Goal: Find contact information: Find contact information

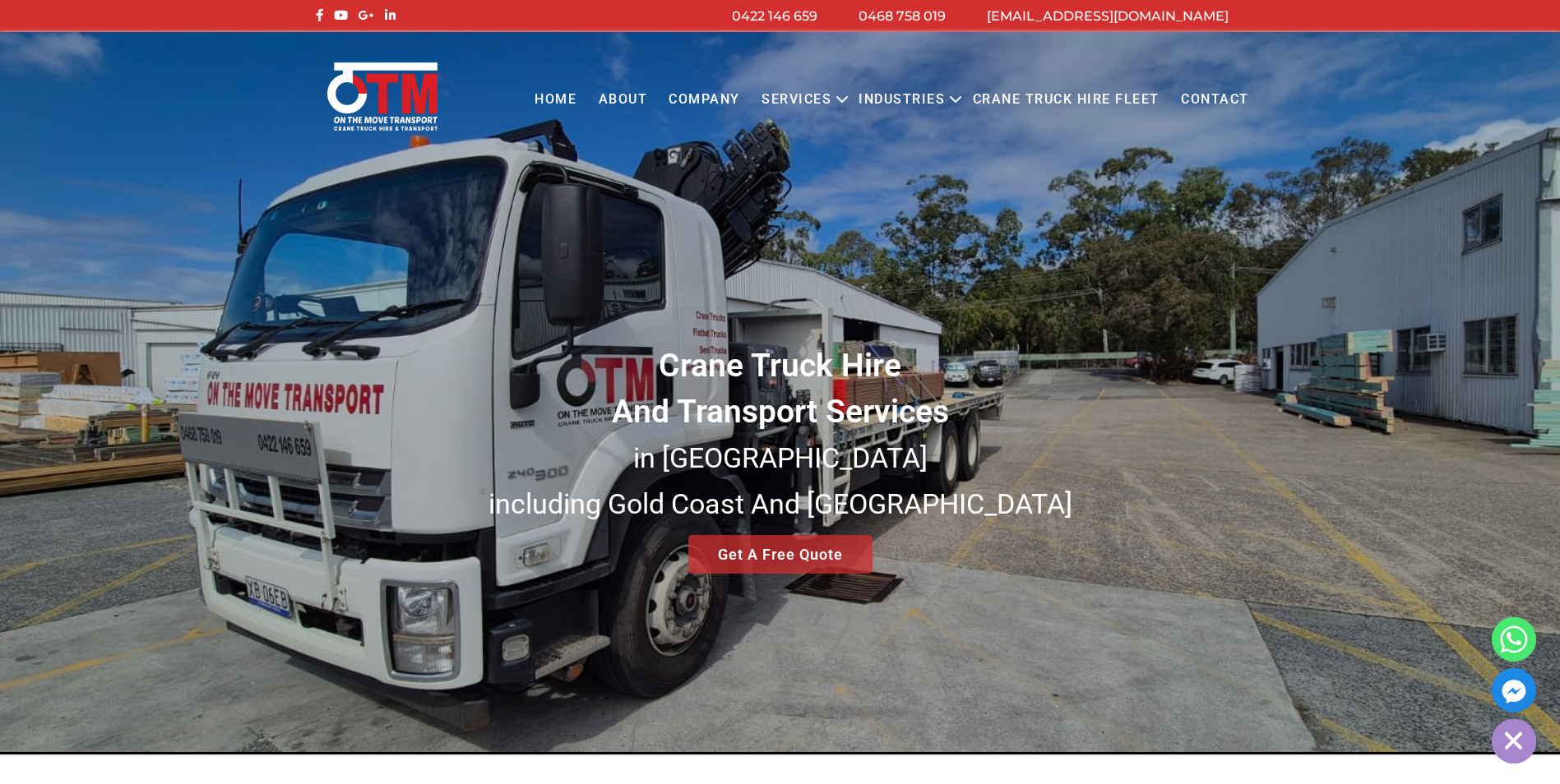
click at [1215, 98] on link "Contact" at bounding box center [1215, 100] width 90 height 45
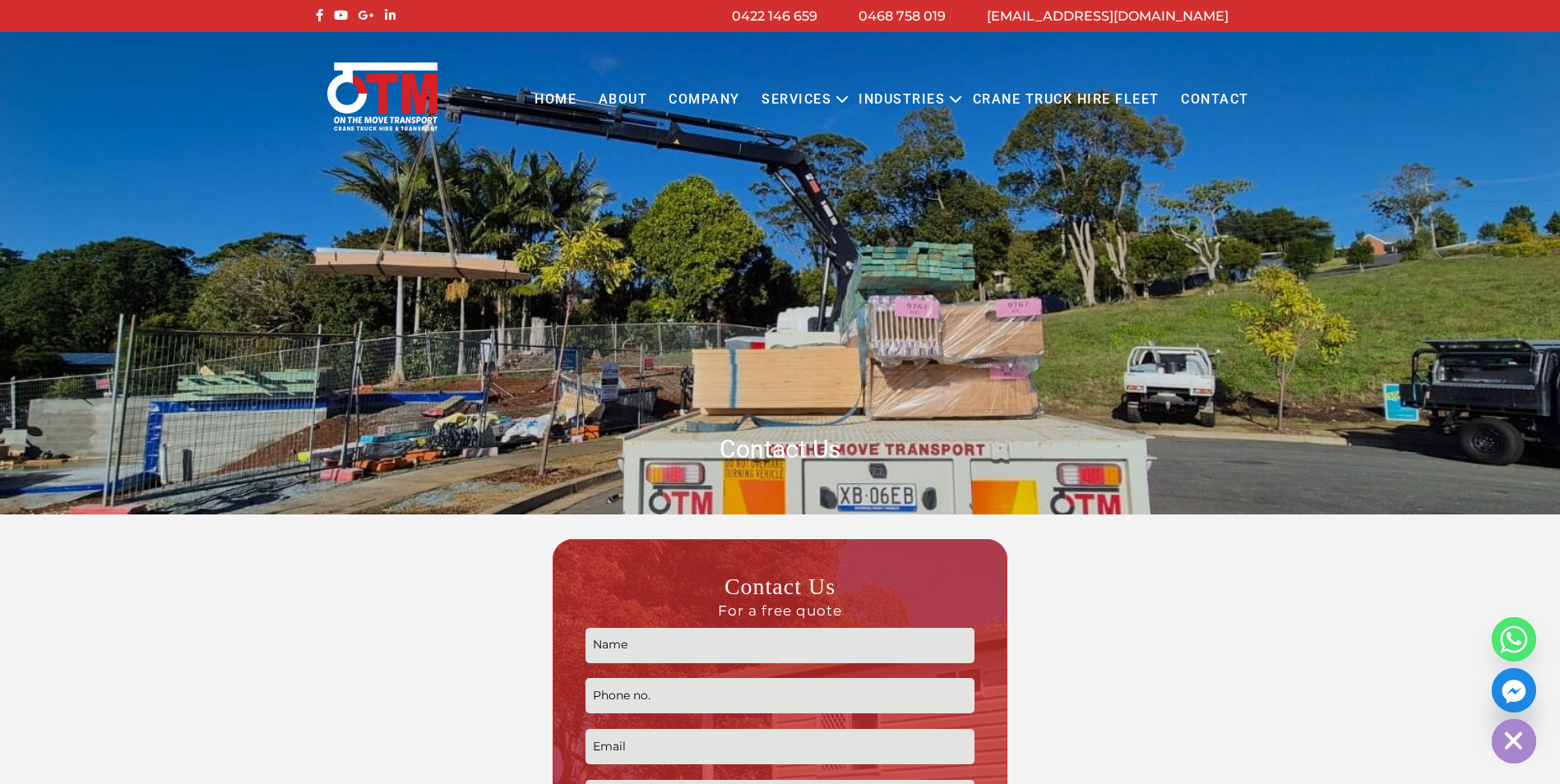
scroll to position [1233, 0]
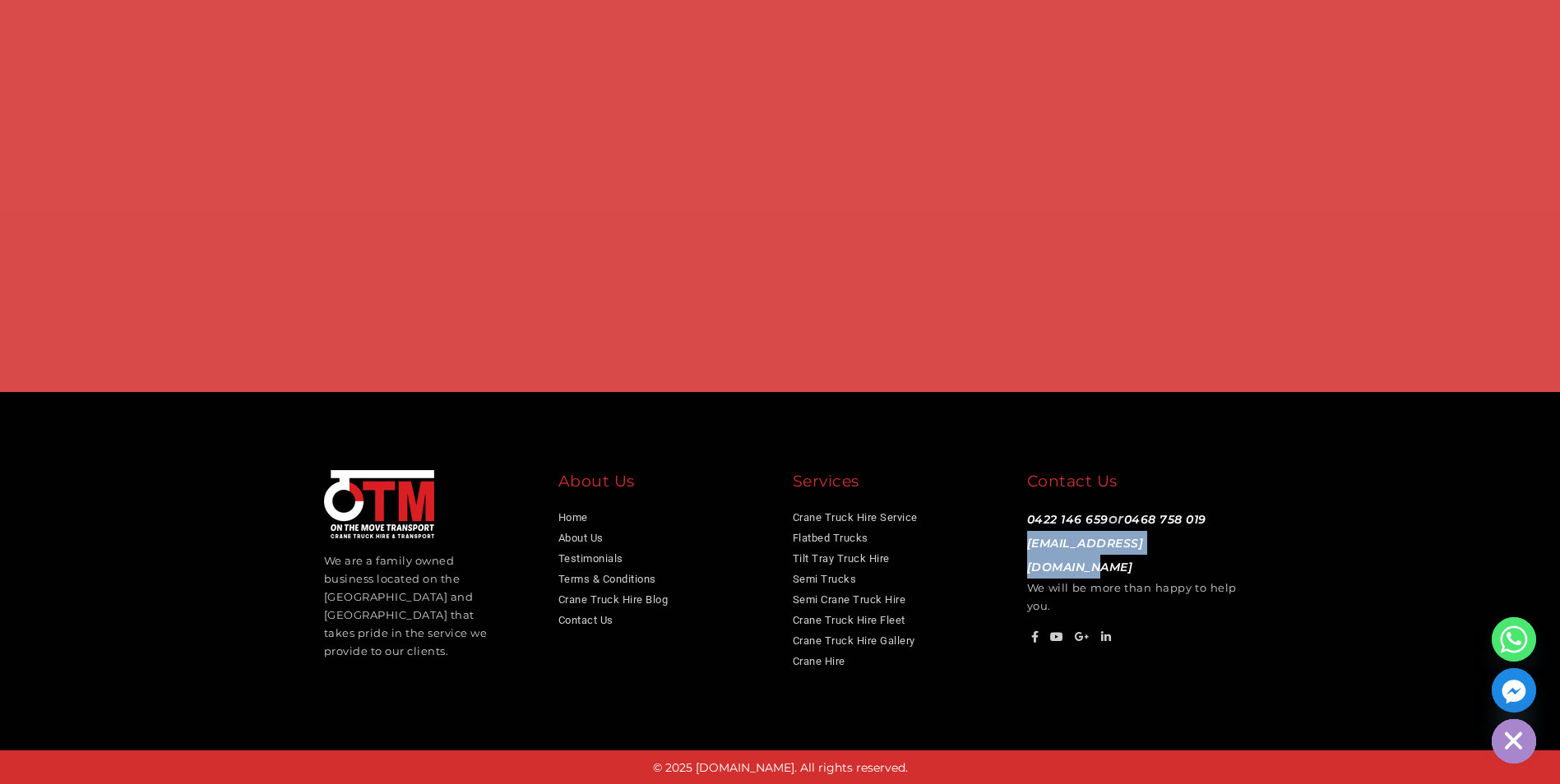
drag, startPoint x: 1021, startPoint y: 546, endPoint x: 1209, endPoint y: 550, distance: 188.0
click at [1209, 550] on div "Contact Us 0422 146 659 or 0468 758 019 info@otmtransport.com.au We will be mor…" at bounding box center [1132, 558] width 234 height 177
copy link "[EMAIL_ADDRESS][DOMAIN_NAME]"
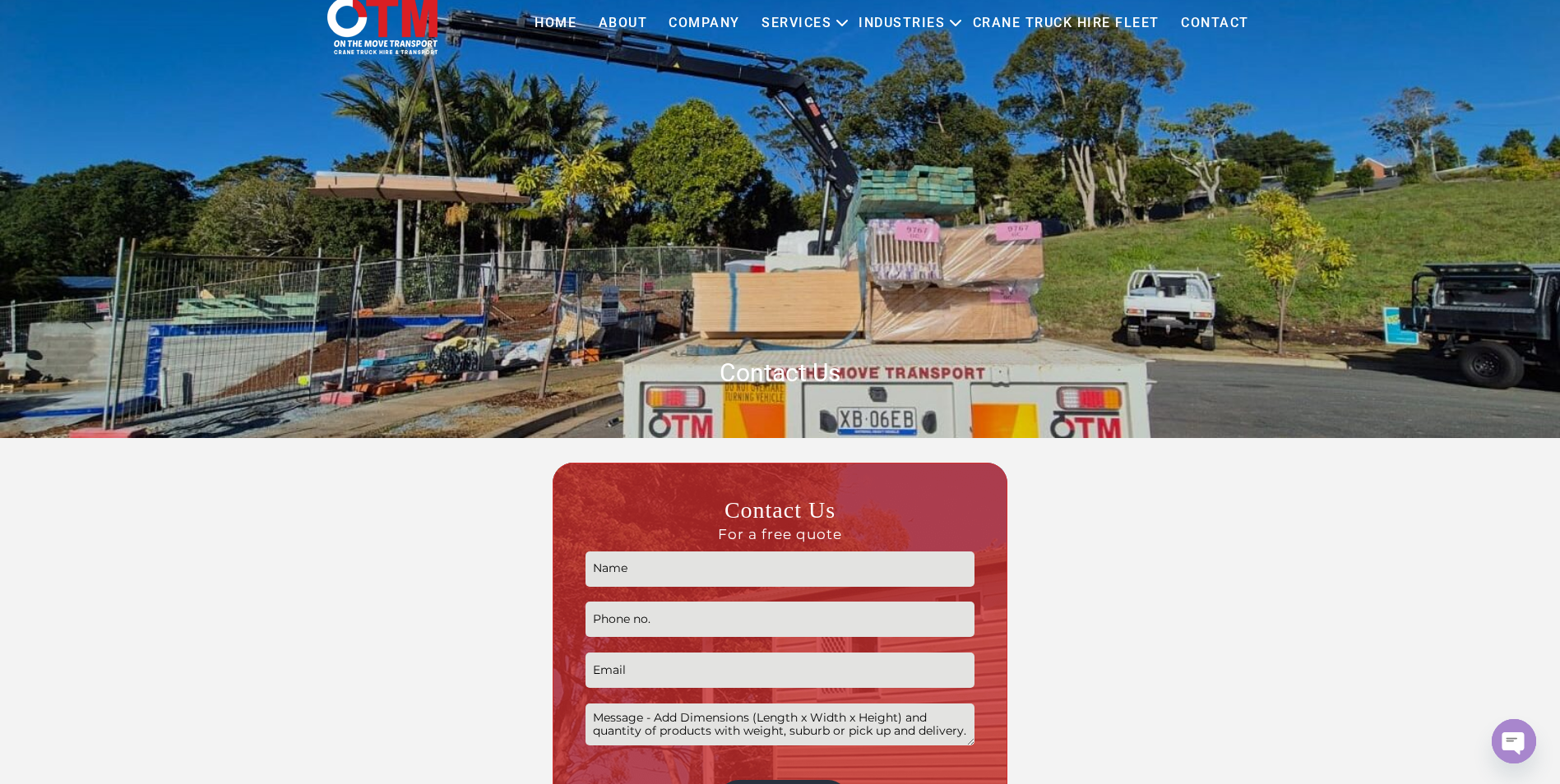
scroll to position [0, 0]
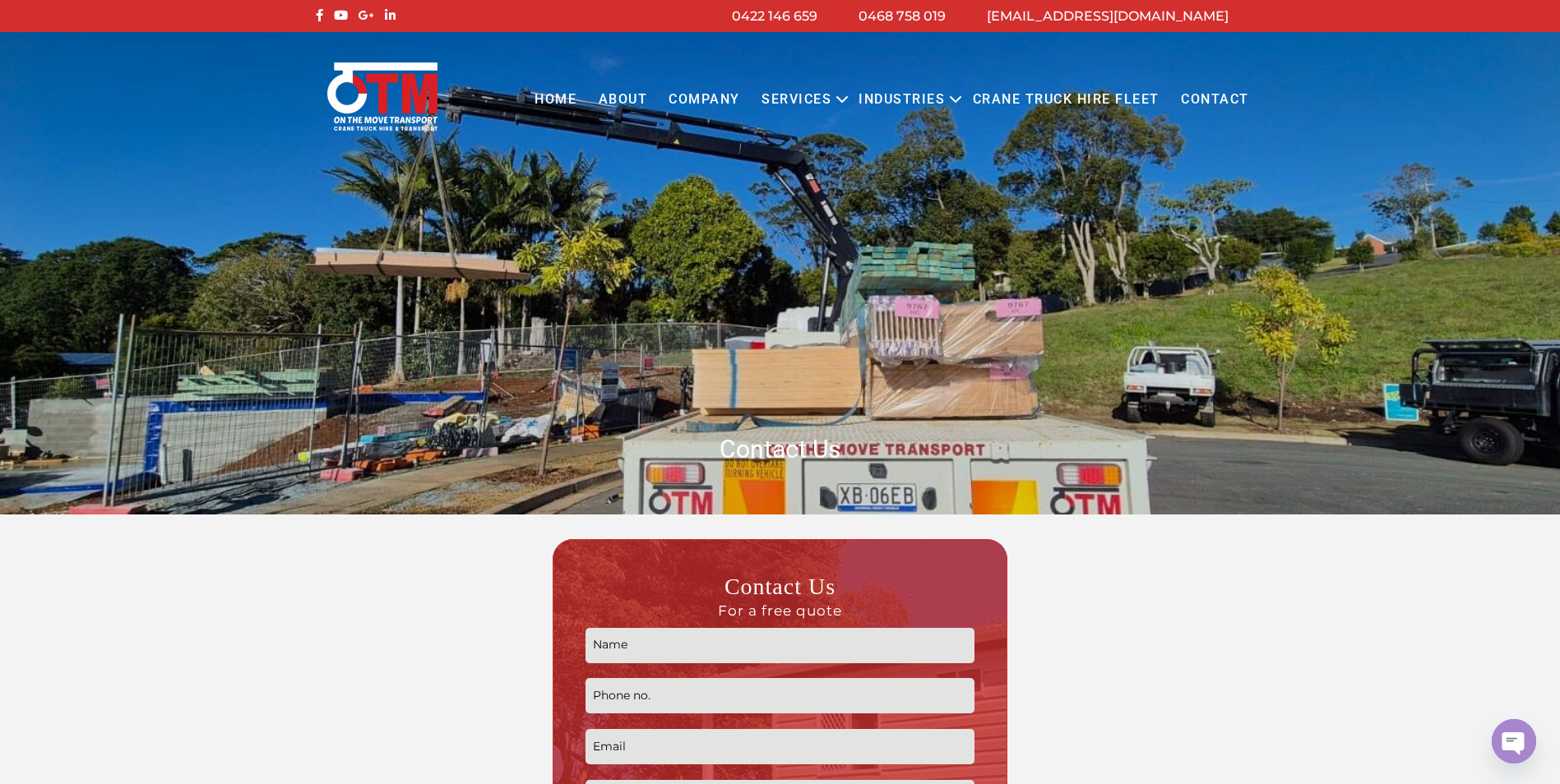
click at [699, 93] on link "COMPANY" at bounding box center [704, 100] width 93 height 45
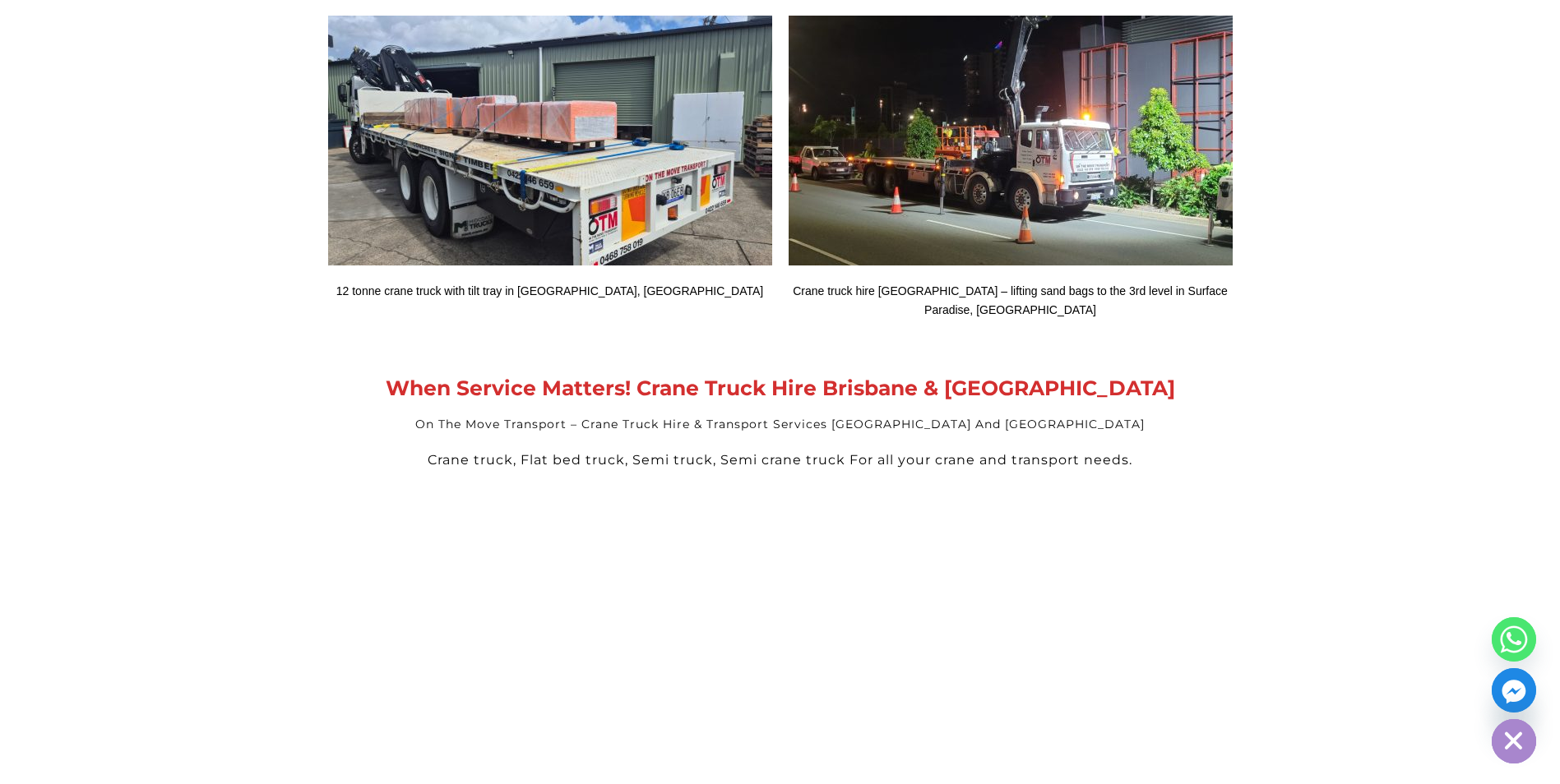
scroll to position [4248, 0]
